Goal: Information Seeking & Learning: Learn about a topic

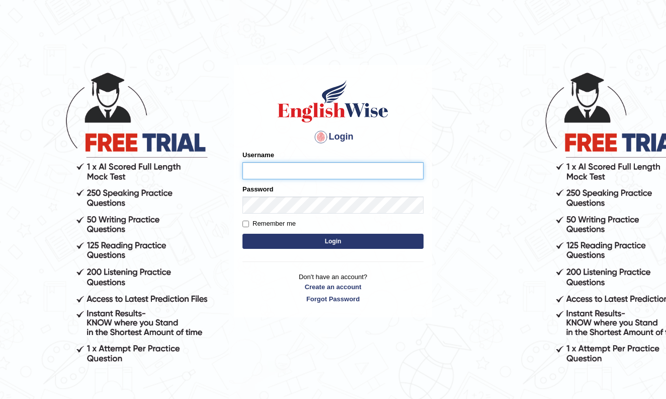
type input "Thinley1"
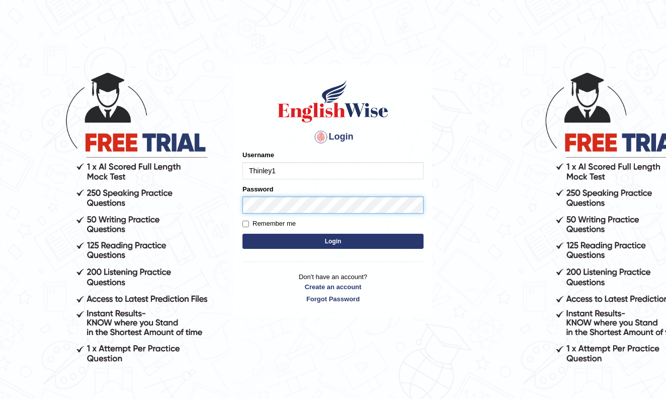
click at [333, 241] on button "Login" at bounding box center [333, 240] width 181 height 15
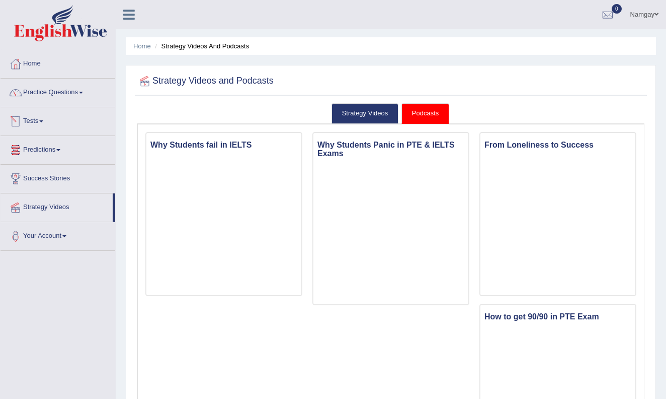
click at [41, 122] on link "Tests" at bounding box center [58, 119] width 115 height 25
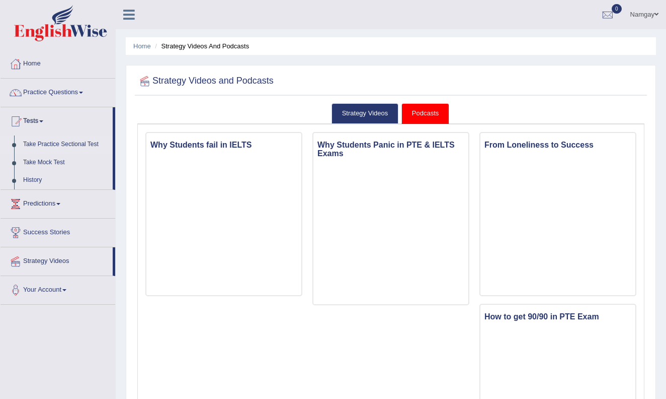
click at [73, 146] on link "Take Practice Sectional Test" at bounding box center [66, 144] width 94 height 18
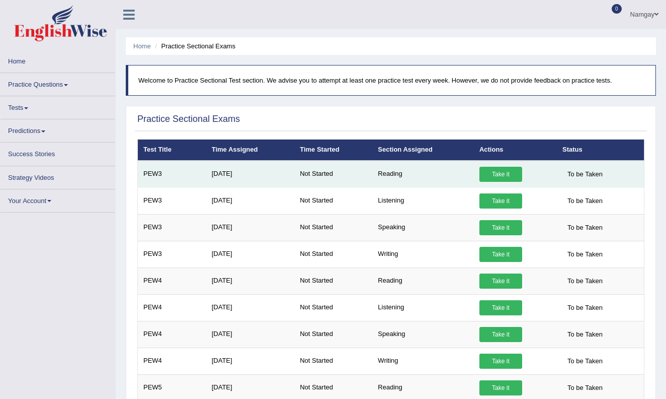
click at [387, 177] on td "Reading" at bounding box center [423, 174] width 102 height 27
click at [491, 171] on link "Take it" at bounding box center [501, 174] width 43 height 15
click at [493, 172] on link "Take it" at bounding box center [501, 174] width 43 height 15
click at [163, 174] on td "PEW3" at bounding box center [172, 174] width 68 height 27
click at [507, 177] on link "Take it" at bounding box center [501, 174] width 43 height 15
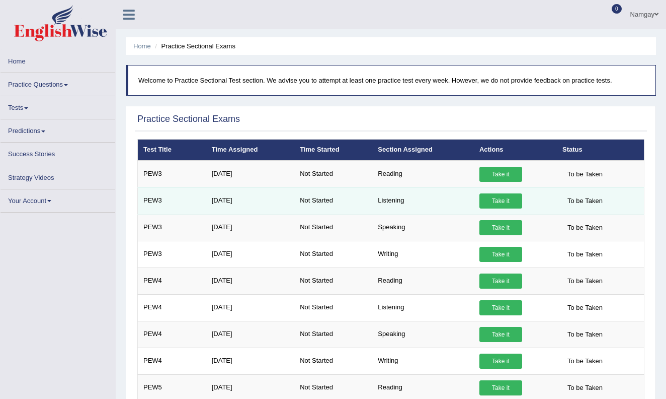
click at [493, 195] on link "Take it" at bounding box center [501, 200] width 43 height 15
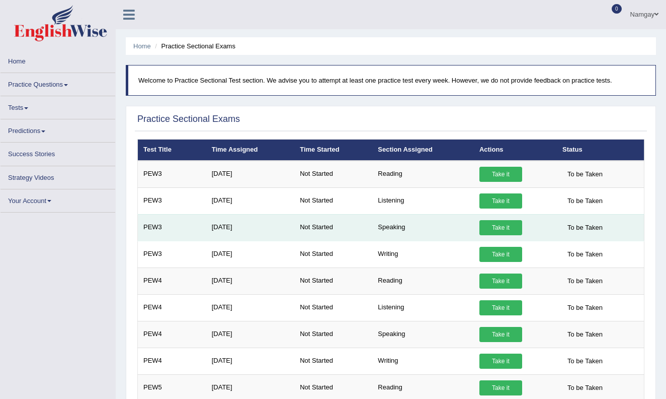
click at [420, 221] on td "Speaking" at bounding box center [423, 227] width 102 height 27
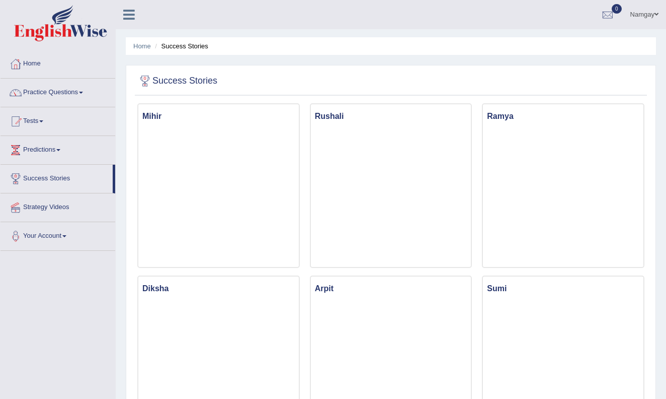
click at [57, 206] on link "Strategy Videos" at bounding box center [58, 205] width 115 height 25
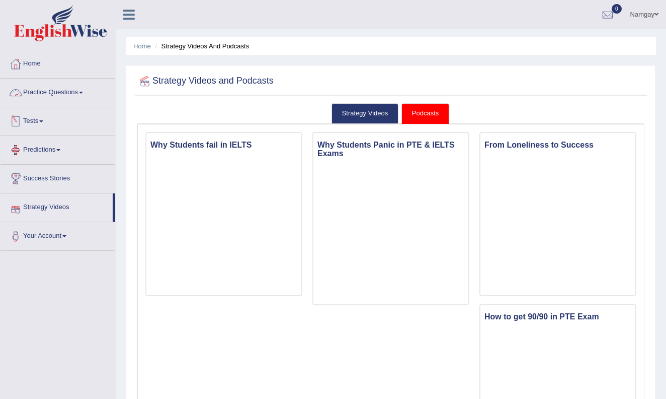
click at [83, 92] on span at bounding box center [81, 93] width 4 height 2
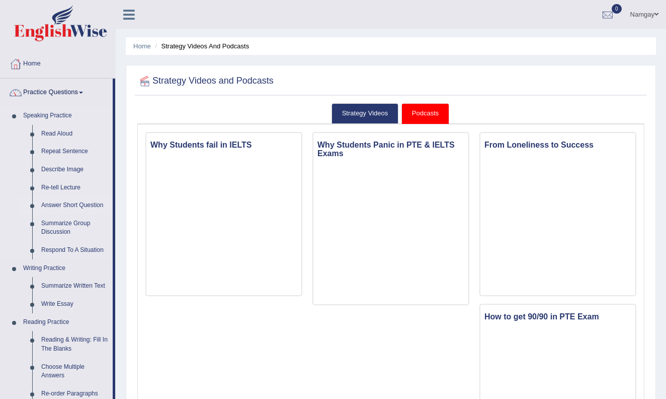
click at [89, 204] on link "Answer Short Question" at bounding box center [75, 205] width 76 height 18
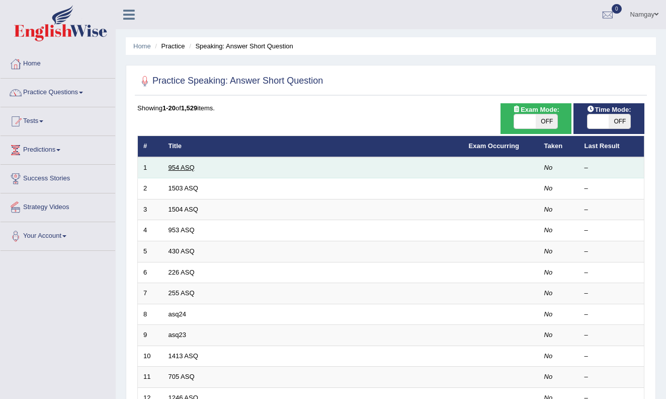
click at [192, 167] on link "954 ASQ" at bounding box center [182, 168] width 26 height 8
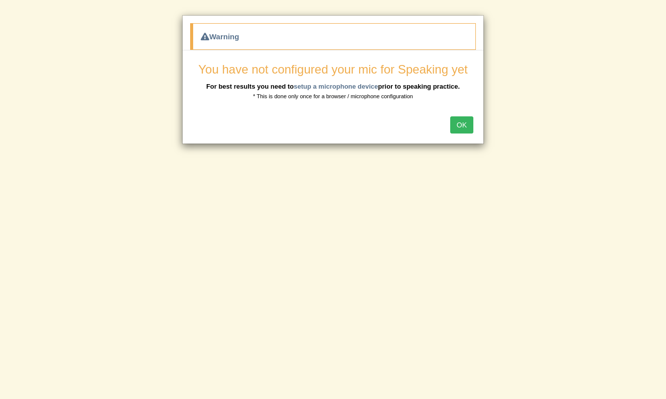
click at [456, 126] on button "OK" at bounding box center [461, 124] width 23 height 17
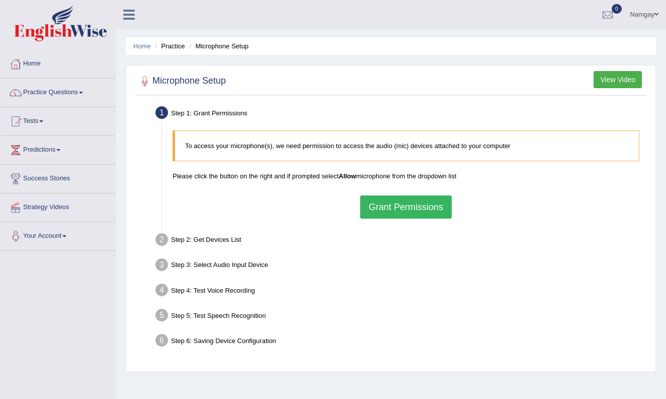
click at [392, 205] on button "Grant Permissions" at bounding box center [406, 206] width 92 height 23
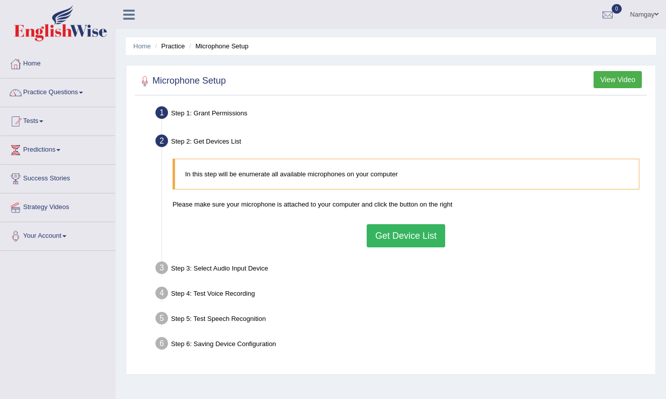
click at [414, 239] on button "Get Device List" at bounding box center [406, 235] width 79 height 23
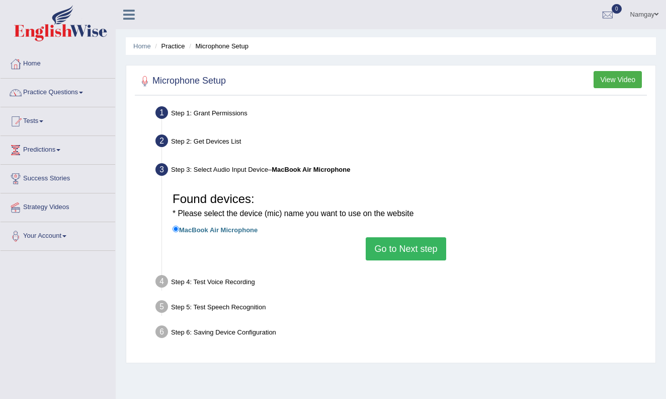
click at [412, 247] on button "Go to Next step" at bounding box center [406, 248] width 80 height 23
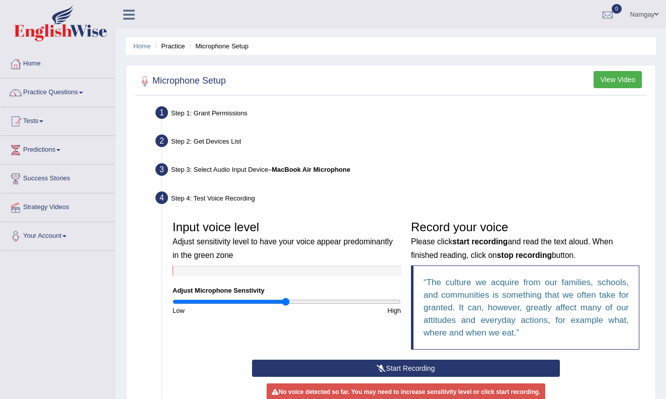
click at [369, 365] on button "Start Recording" at bounding box center [406, 367] width 308 height 17
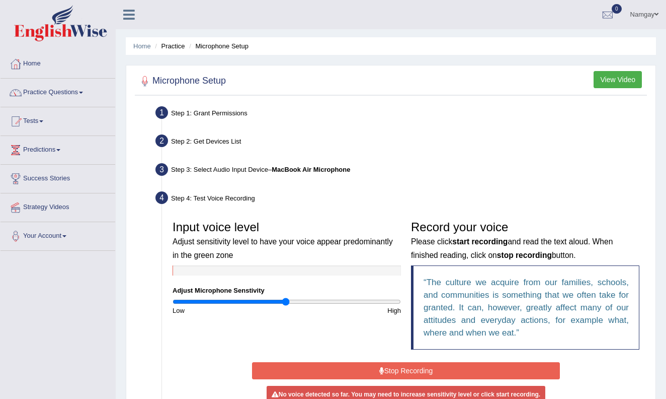
click at [368, 369] on button "Stop Recording" at bounding box center [406, 370] width 308 height 17
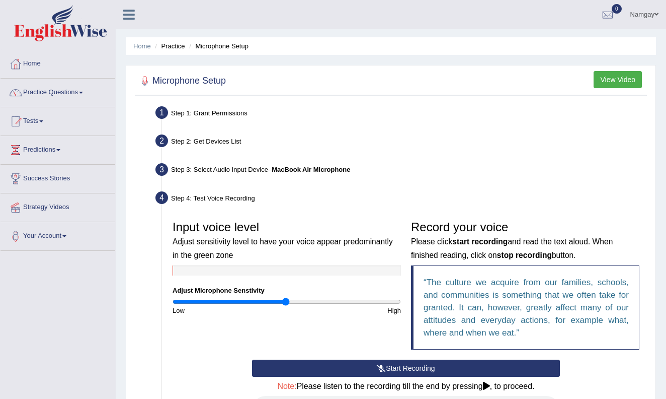
click at [355, 369] on button "Start Recording" at bounding box center [406, 367] width 308 height 17
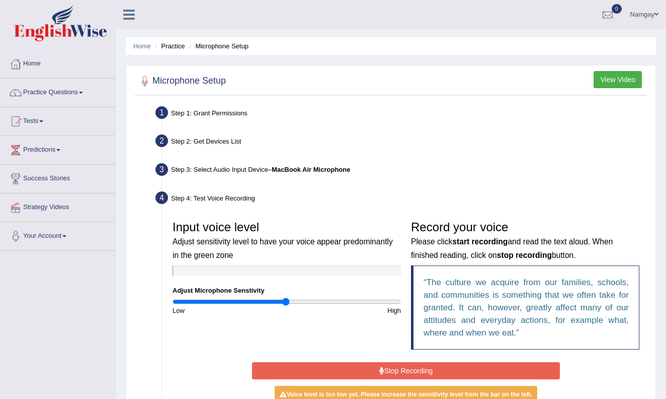
click at [355, 369] on button "Stop Recording" at bounding box center [406, 370] width 308 height 17
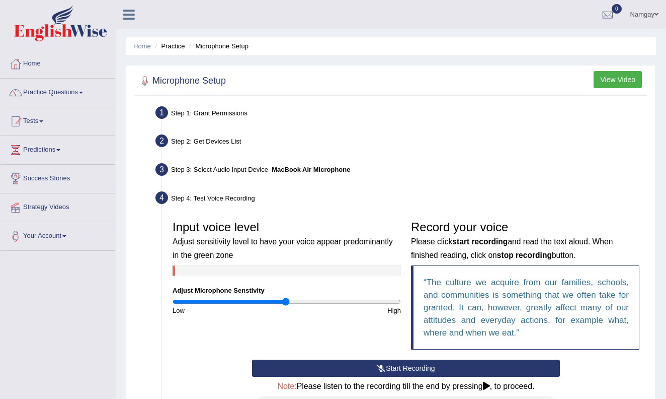
click at [490, 387] on icon at bounding box center [486, 385] width 7 height 8
click at [490, 385] on icon at bounding box center [486, 385] width 7 height 8
click at [39, 122] on link "Tests" at bounding box center [58, 119] width 115 height 25
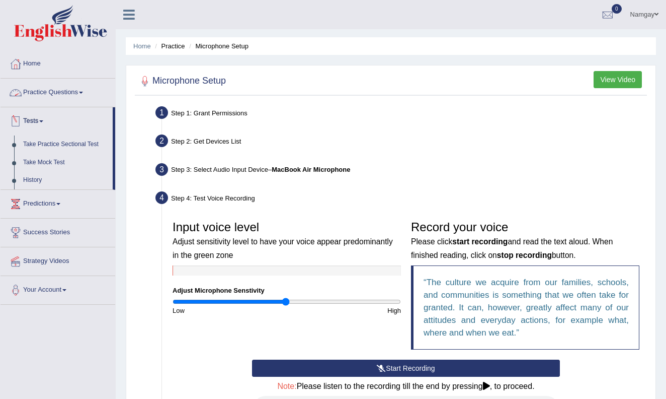
click at [68, 92] on link "Practice Questions" at bounding box center [58, 91] width 115 height 25
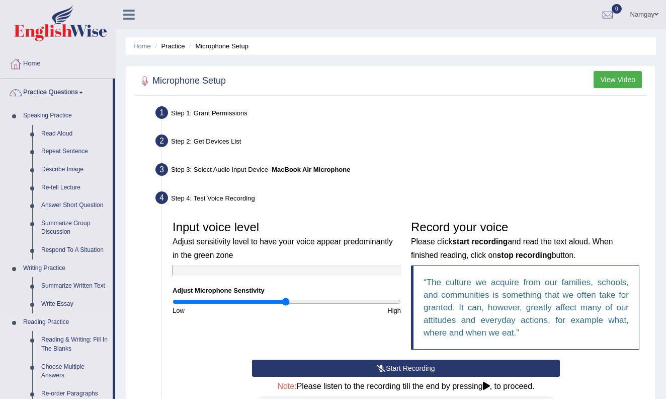
click at [111, 313] on link "Reading Practice" at bounding box center [66, 322] width 94 height 18
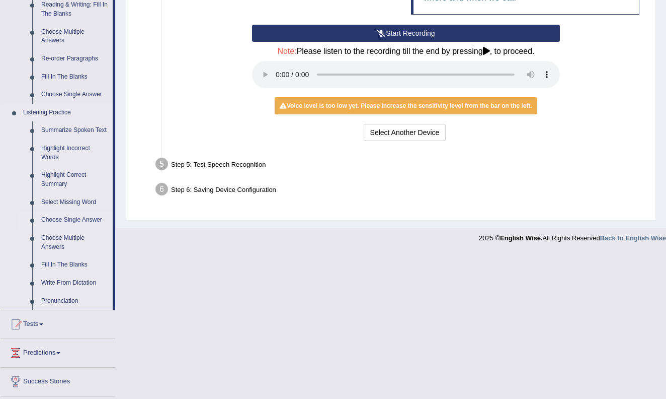
scroll to position [343, 0]
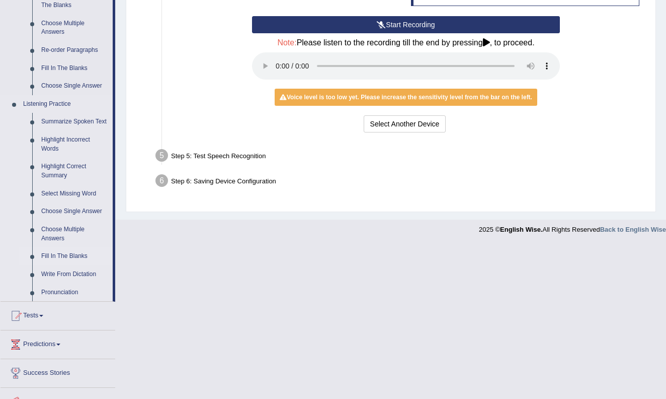
click at [67, 257] on link "Fill In The Blanks" at bounding box center [75, 256] width 76 height 18
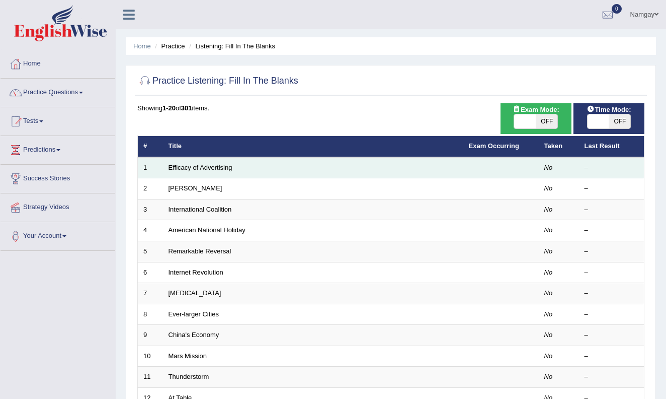
click at [233, 171] on td "Efficacy of Advertising" at bounding box center [313, 167] width 300 height 21
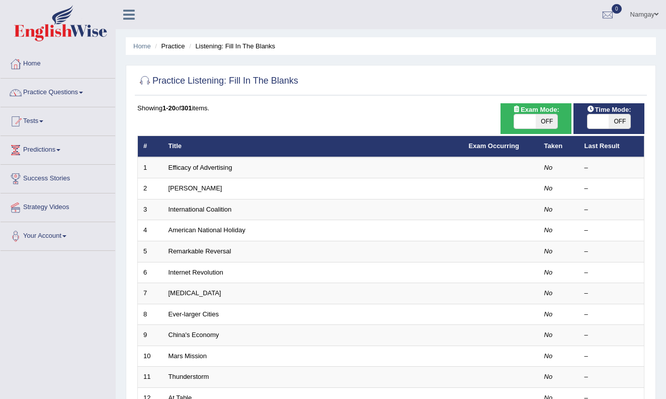
click at [544, 126] on span "OFF" at bounding box center [547, 121] width 22 height 14
checkbox input "true"
click at [598, 123] on span at bounding box center [599, 121] width 22 height 14
checkbox input "true"
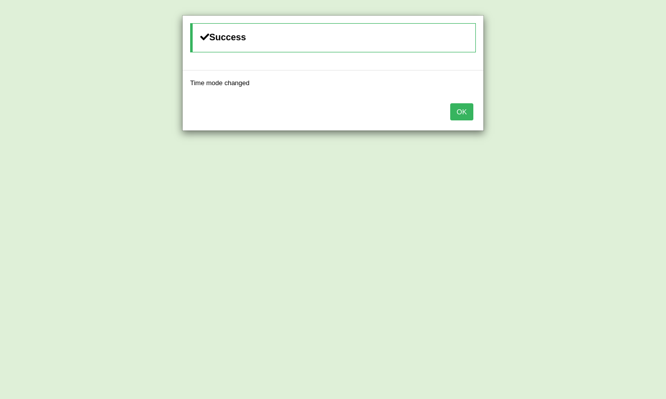
click at [465, 111] on button "OK" at bounding box center [461, 111] width 23 height 17
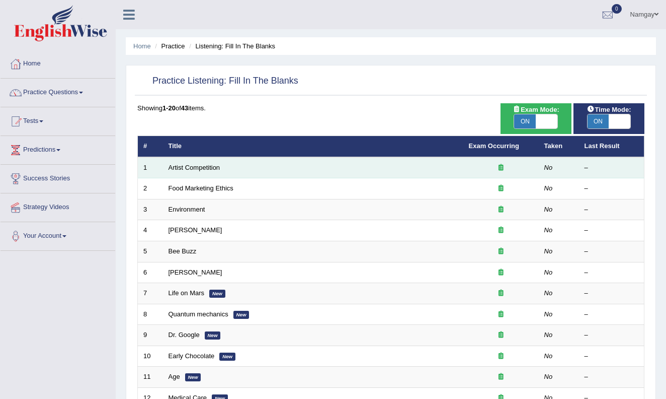
click at [348, 170] on td "Artist Competition" at bounding box center [313, 167] width 300 height 21
click at [200, 166] on link "Artist Competition" at bounding box center [195, 168] width 52 height 8
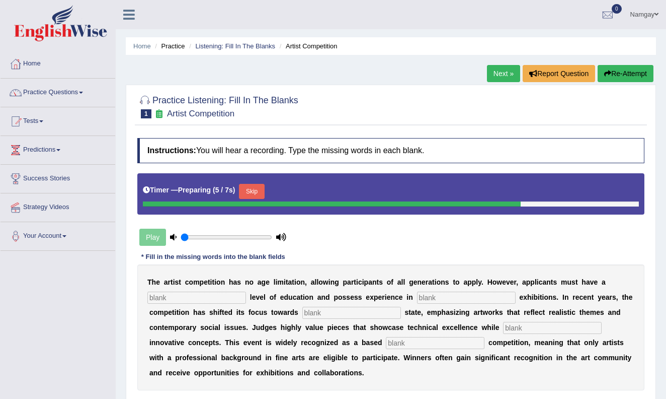
click at [248, 191] on button "Skip" at bounding box center [251, 191] width 25 height 15
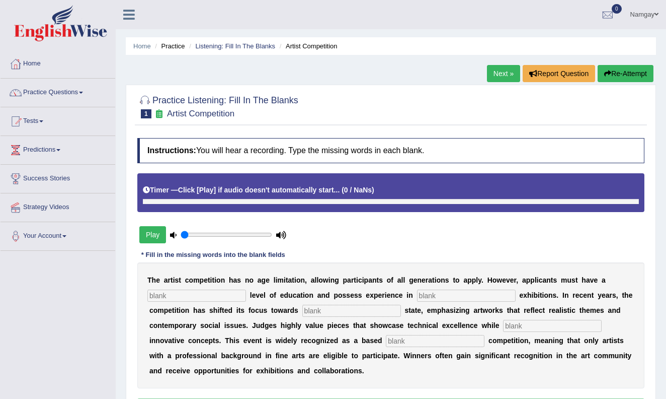
click at [152, 238] on button "Play" at bounding box center [152, 234] width 27 height 17
click at [220, 235] on input "range" at bounding box center [227, 234] width 92 height 8
type input "0.6"
click at [234, 235] on input "range" at bounding box center [227, 234] width 92 height 8
click at [160, 238] on button "Play" at bounding box center [152, 234] width 27 height 17
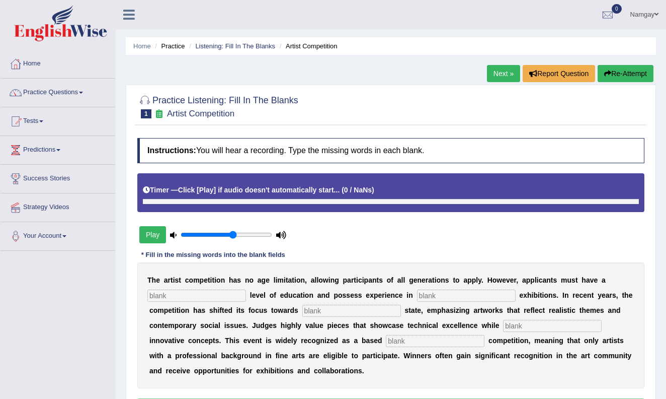
click at [221, 291] on input "text" at bounding box center [196, 295] width 99 height 12
click at [76, 97] on link "Practice Questions" at bounding box center [58, 91] width 115 height 25
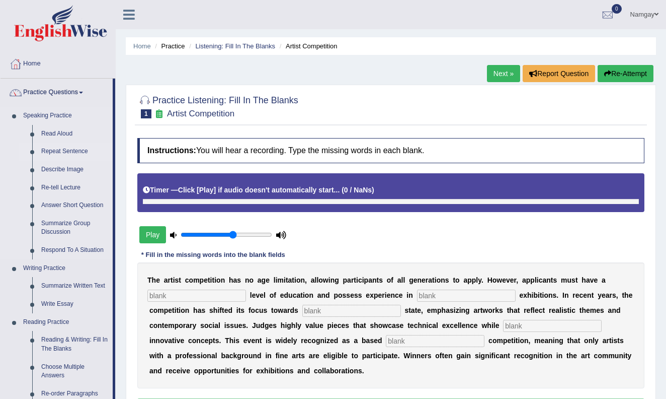
click at [80, 153] on link "Repeat Sentence" at bounding box center [75, 151] width 76 height 18
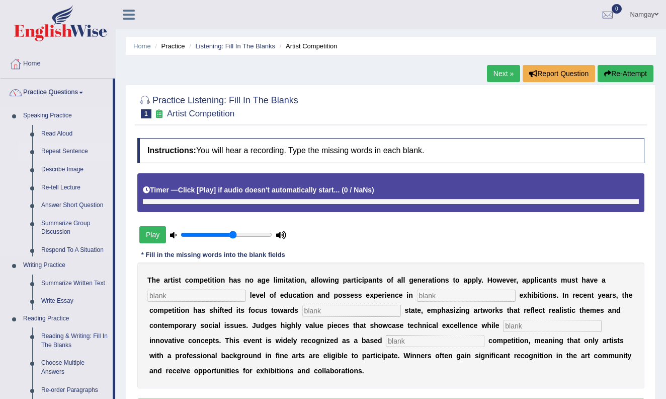
click at [82, 149] on link "Repeat Sentence" at bounding box center [75, 151] width 76 height 18
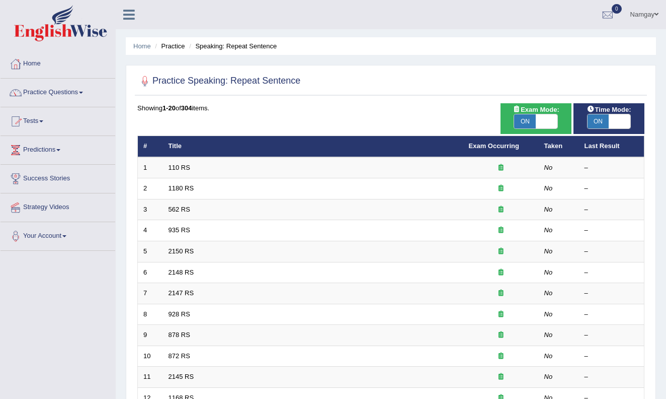
click at [81, 93] on link "Practice Questions" at bounding box center [58, 91] width 115 height 25
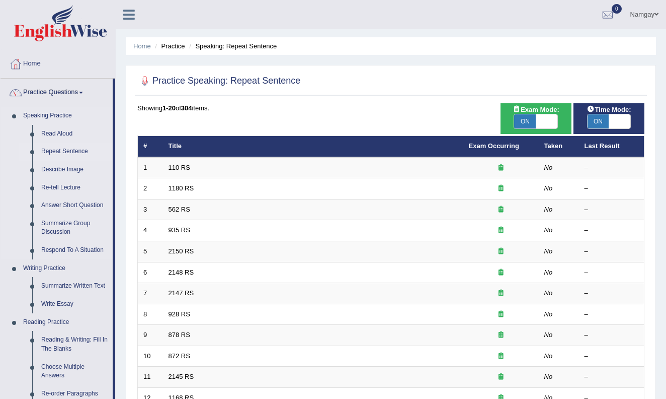
click at [81, 150] on link "Repeat Sentence" at bounding box center [75, 151] width 76 height 18
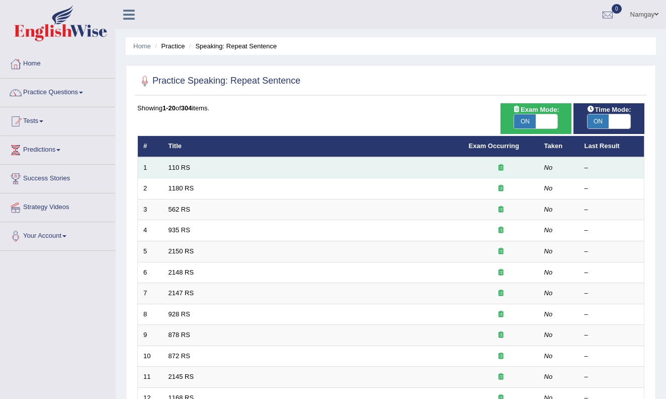
click at [166, 165] on td "110 RS" at bounding box center [313, 167] width 300 height 21
click at [220, 168] on td "110 RS" at bounding box center [313, 167] width 300 height 21
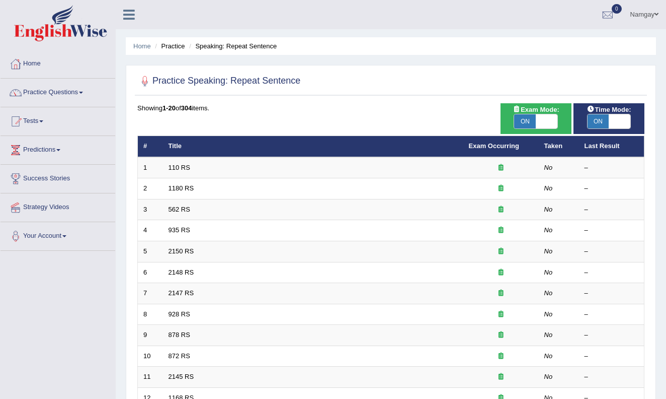
click at [61, 211] on link "Strategy Videos" at bounding box center [58, 205] width 115 height 25
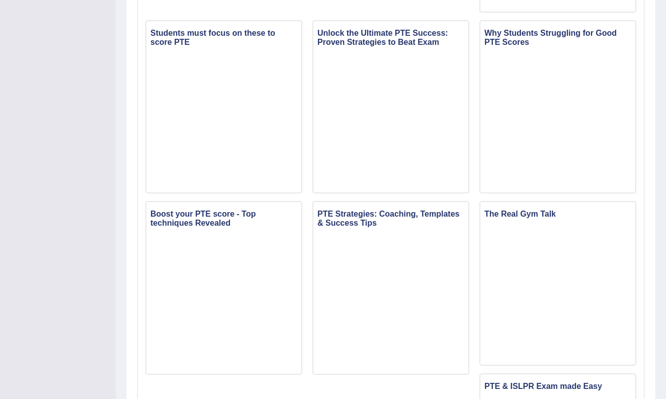
scroll to position [459, 0]
